Goal: Task Accomplishment & Management: Use online tool/utility

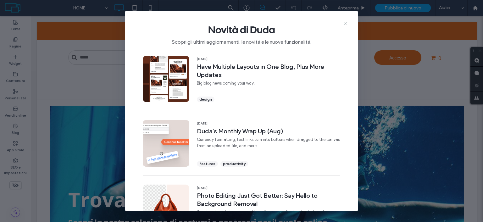
click at [344, 23] on icon at bounding box center [345, 23] width 5 height 5
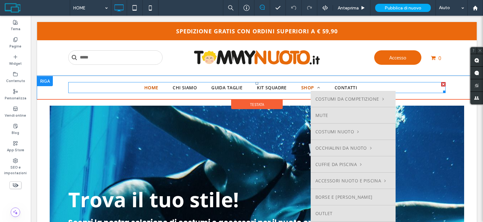
click at [302, 87] on span "SHOP" at bounding box center [310, 87] width 19 height 7
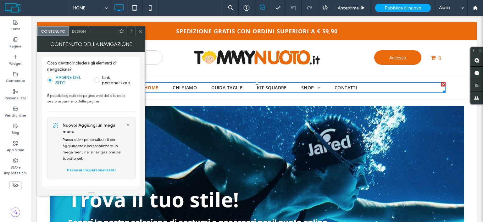
click at [140, 30] on icon at bounding box center [140, 31] width 5 height 5
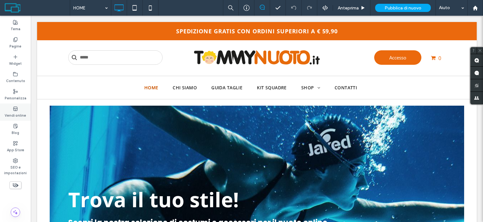
click at [16, 112] on label "Vendi online" at bounding box center [15, 114] width 21 height 7
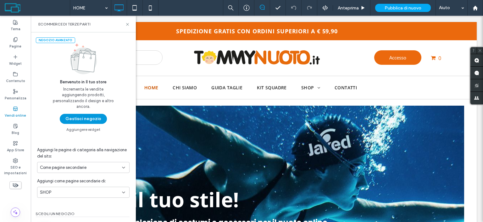
click at [89, 124] on button "Gestisci negozio" at bounding box center [83, 119] width 47 height 10
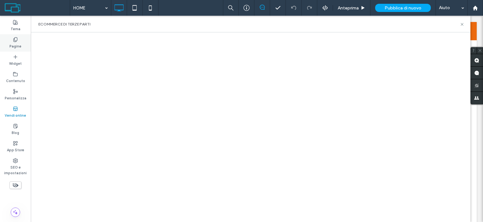
click at [18, 40] on div "Pagine" at bounding box center [15, 42] width 31 height 17
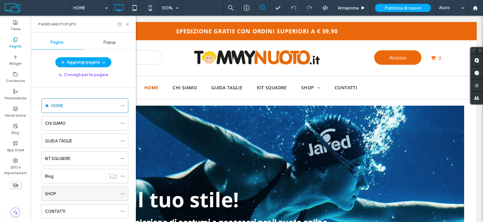
click at [73, 191] on div "SHOP" at bounding box center [81, 194] width 72 height 7
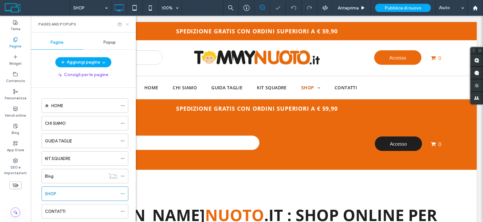
click at [127, 22] on icon at bounding box center [127, 24] width 5 height 5
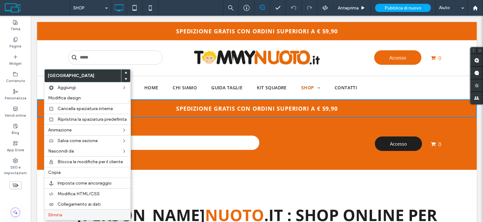
click at [90, 210] on div "Elimina" at bounding box center [87, 214] width 86 height 11
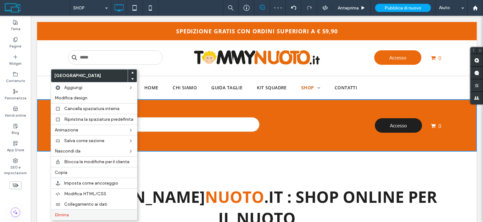
click at [87, 214] on label "Elimina" at bounding box center [94, 214] width 79 height 5
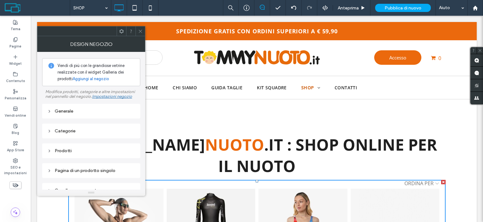
click at [77, 107] on div "Generale" at bounding box center [91, 111] width 98 height 15
click at [76, 109] on div "Generale" at bounding box center [91, 110] width 88 height 5
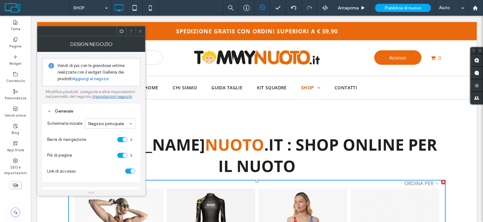
scroll to position [31, 0]
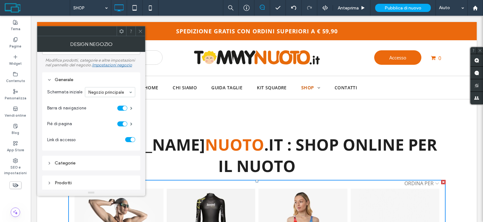
click at [113, 162] on div "Categorie" at bounding box center [91, 162] width 88 height 5
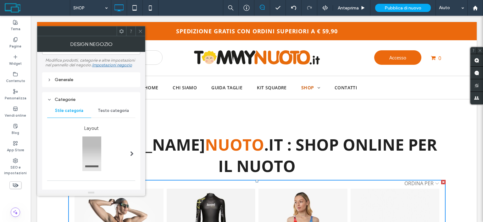
click at [141, 36] on div "Design negozio" at bounding box center [91, 44] width 108 height 16
click at [141, 32] on use at bounding box center [140, 31] width 3 height 3
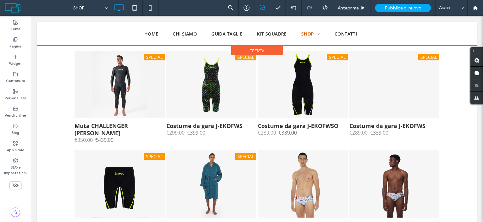
scroll to position [1253, 0]
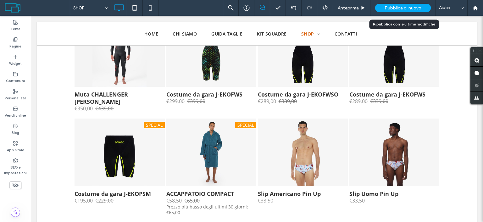
click at [392, 6] on span "Pubblica di nuovo" at bounding box center [403, 7] width 37 height 5
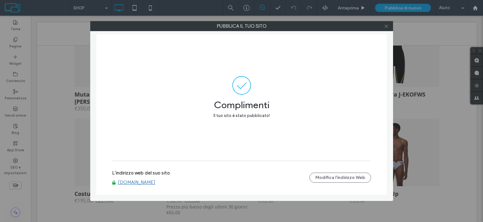
click at [386, 25] on icon at bounding box center [386, 26] width 5 height 5
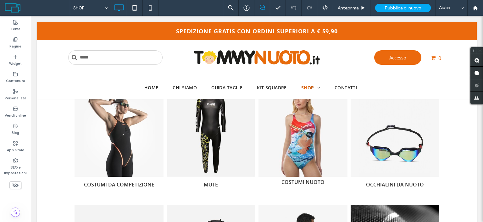
scroll to position [0, 0]
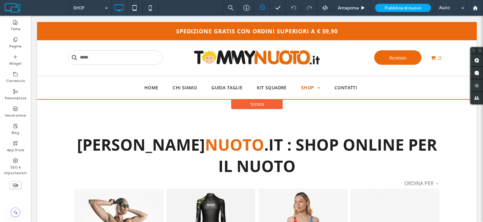
click at [261, 103] on span "Testata" at bounding box center [257, 104] width 14 height 5
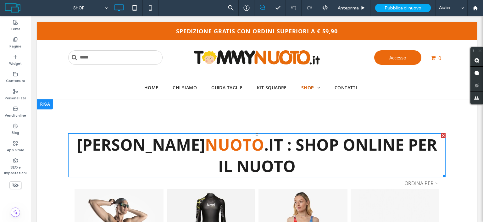
click at [218, 139] on span ".IT : SHOP ONLINE PER IL NUOTO" at bounding box center [327, 155] width 219 height 43
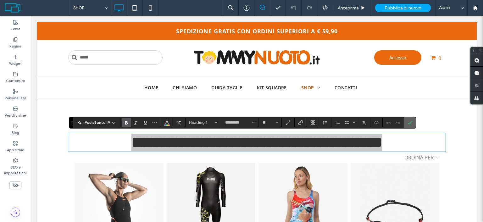
click at [407, 122] on icon "Conferma" at bounding box center [409, 122] width 5 height 5
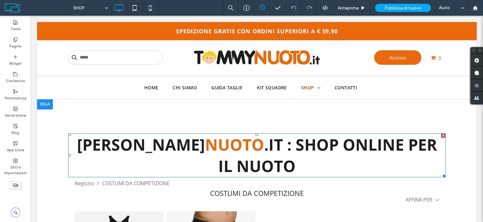
click at [441, 136] on div at bounding box center [443, 135] width 4 height 4
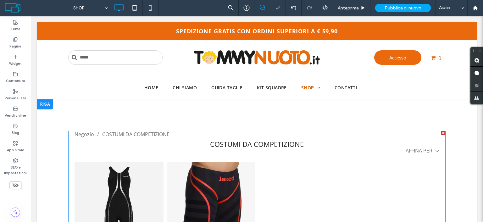
click at [188, 180] on div "COMPETIZIONE UOMO" at bounding box center [211, 206] width 89 height 89
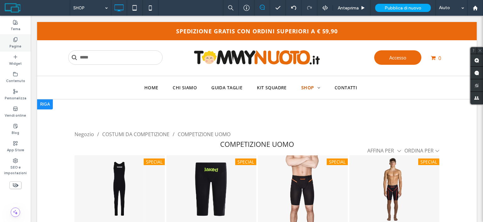
click at [19, 47] on label "Pagine" at bounding box center [15, 45] width 12 height 7
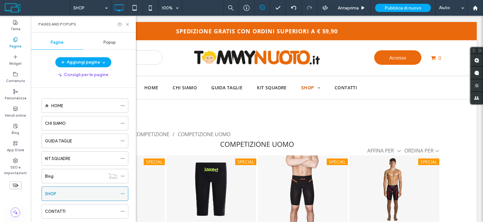
click at [64, 189] on div "SHOP" at bounding box center [81, 194] width 72 height 14
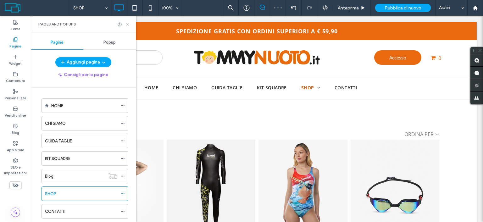
drag, startPoint x: 127, startPoint y: 22, endPoint x: 96, endPoint y: 6, distance: 34.9
click at [127, 22] on icon at bounding box center [127, 24] width 5 height 5
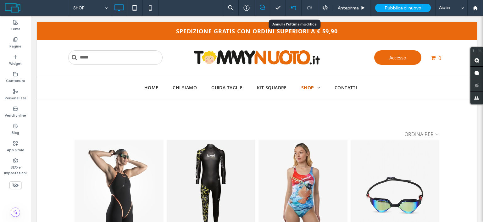
click at [291, 6] on div at bounding box center [293, 7] width 15 height 5
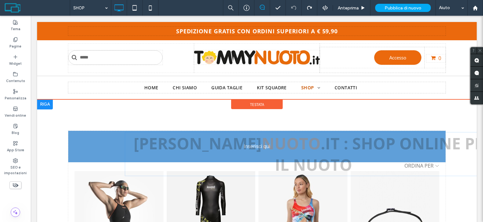
drag, startPoint x: 245, startPoint y: 147, endPoint x: 243, endPoint y: 162, distance: 14.6
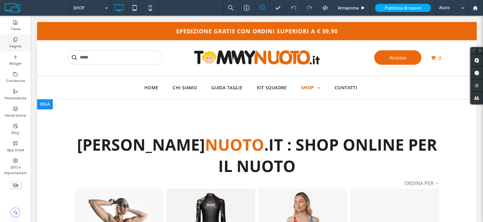
click at [13, 43] on label "Pagine" at bounding box center [15, 45] width 12 height 7
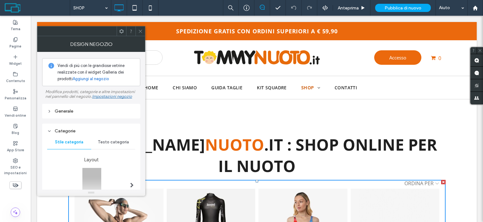
click at [140, 33] on span at bounding box center [140, 30] width 5 height 9
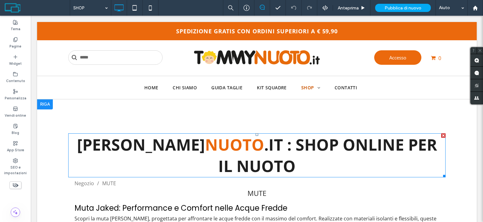
click at [303, 141] on span ".IT : SHOP ONLINE PER IL NUOTO" at bounding box center [327, 155] width 219 height 43
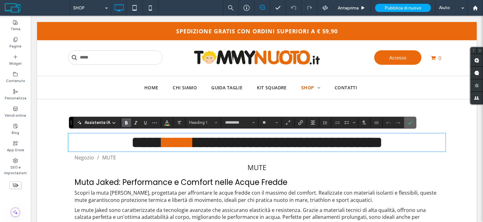
click at [413, 118] on label "Conferma" at bounding box center [409, 122] width 9 height 11
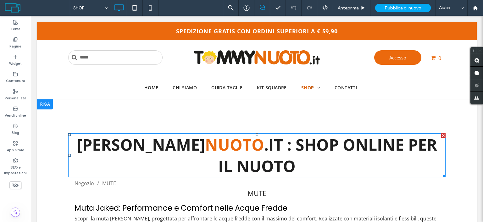
click at [441, 135] on div at bounding box center [443, 135] width 4 height 4
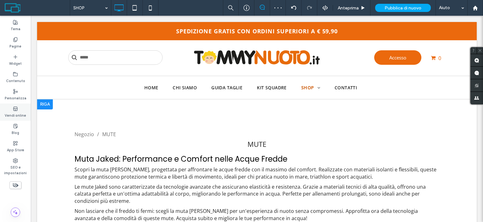
click at [17, 113] on label "Vendi online" at bounding box center [15, 114] width 21 height 7
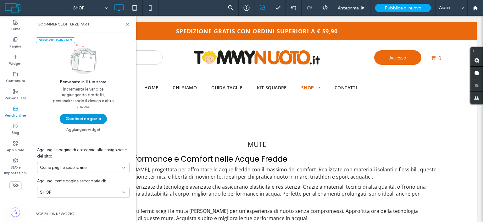
click at [84, 122] on button "Gestisci negozio" at bounding box center [83, 119] width 47 height 10
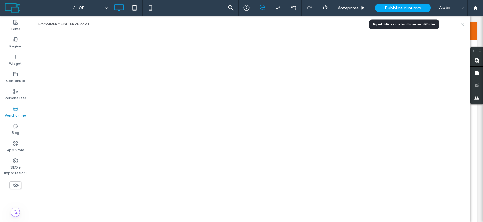
click at [424, 6] on div "Pubblica di nuovo" at bounding box center [403, 8] width 56 height 8
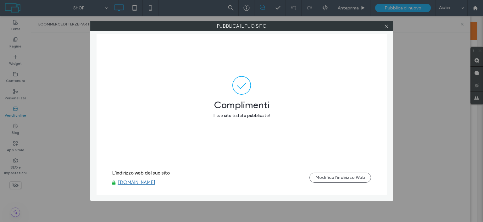
drag, startPoint x: 175, startPoint y: 183, endPoint x: 118, endPoint y: 186, distance: 57.6
click at [118, 187] on div "L'indirizzo web del suo sito [DOMAIN_NAME] Modifica l'indirizzo Web" at bounding box center [241, 178] width 259 height 20
click at [389, 26] on icon at bounding box center [386, 26] width 5 height 5
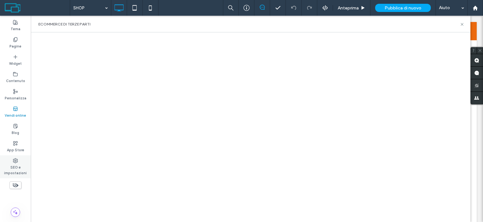
click at [9, 168] on label "SEO e impostazioni" at bounding box center [15, 169] width 31 height 13
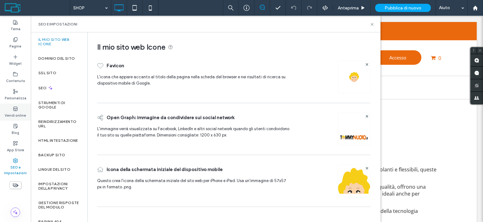
click at [15, 112] on label "Vendi online" at bounding box center [15, 114] width 21 height 7
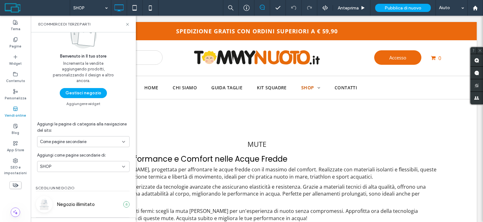
scroll to position [79, 0]
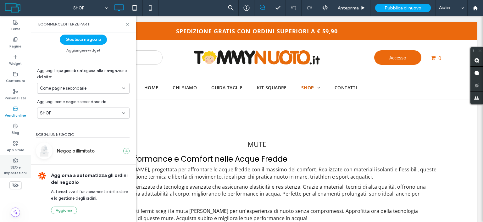
click at [18, 171] on label "SEO e impostazioni" at bounding box center [15, 169] width 31 height 13
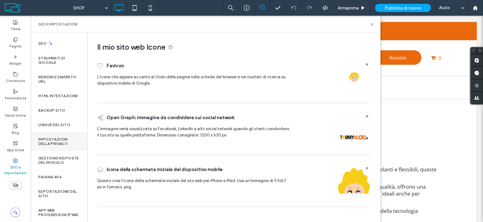
scroll to position [58, 0]
click at [56, 137] on label "Impostazioni della privacy" at bounding box center [59, 141] width 42 height 9
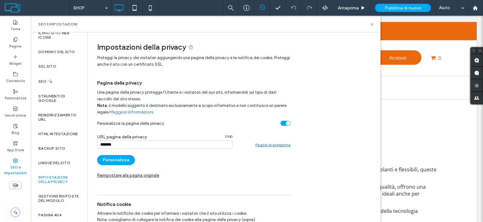
scroll to position [0, 0]
